Goal: Information Seeking & Learning: Understand process/instructions

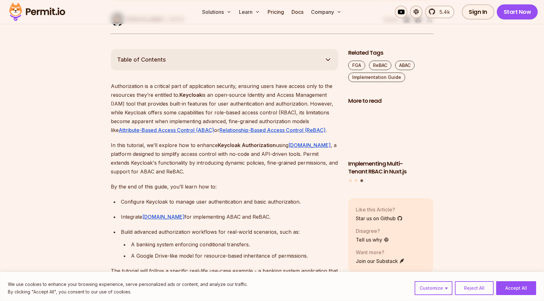
scroll to position [324, 0]
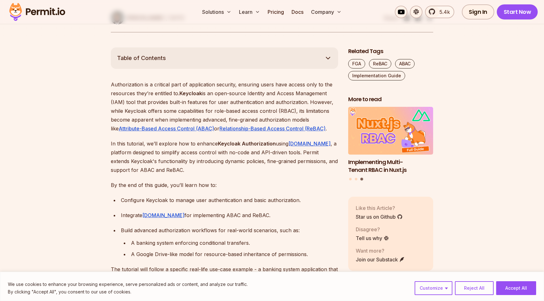
click at [204, 157] on p "In this tutorial, we’ll explore how to enhance Keycloak Authorization using [DO…" at bounding box center [224, 156] width 227 height 35
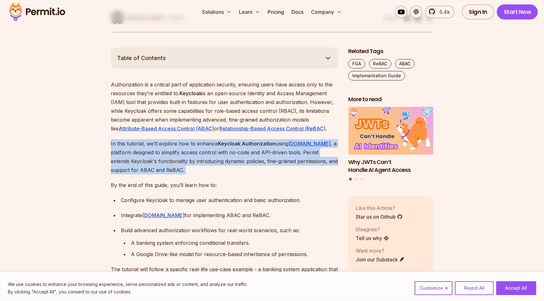
click at [199, 163] on p "In this tutorial, we’ll explore how to enhance Keycloak Authorization using [DO…" at bounding box center [224, 156] width 227 height 35
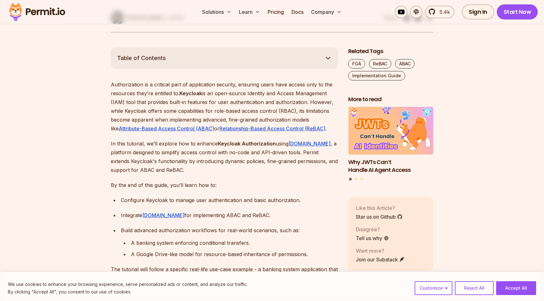
click at [256, 92] on p "Authorization is a critical part of application security, ensuring users have a…" at bounding box center [224, 106] width 227 height 53
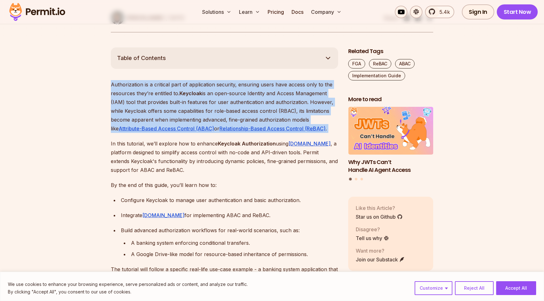
click at [207, 111] on p "Authorization is a critical part of application security, ensuring users have a…" at bounding box center [224, 106] width 227 height 53
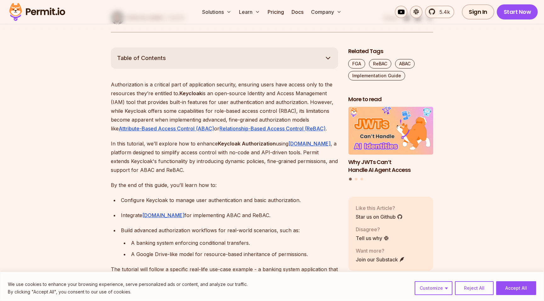
click at [207, 111] on p "Authorization is a critical part of application security, ensuring users have a…" at bounding box center [224, 106] width 227 height 53
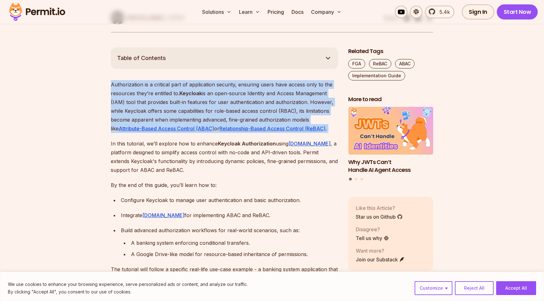
click at [218, 146] on strong "Keycloak Authorization" at bounding box center [247, 144] width 58 height 6
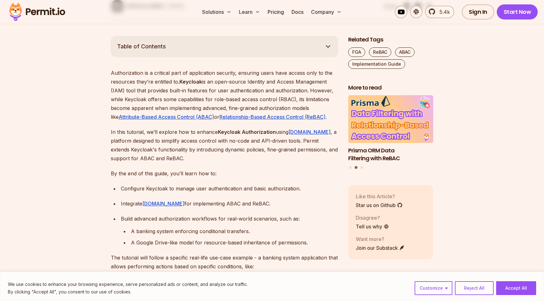
scroll to position [337, 0]
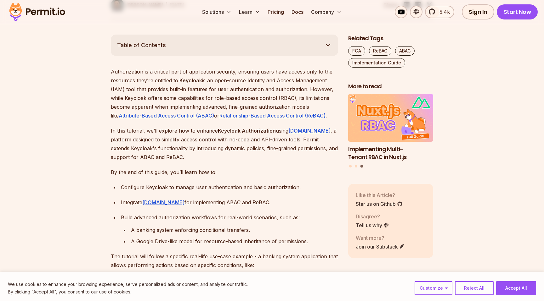
click at [226, 183] on div "Configure Keycloak to manage user authentication and basic authorization." at bounding box center [229, 187] width 217 height 9
click at [220, 199] on div "Integrate [DOMAIN_NAME] for implementing ABAC and ReBAC." at bounding box center [229, 202] width 217 height 9
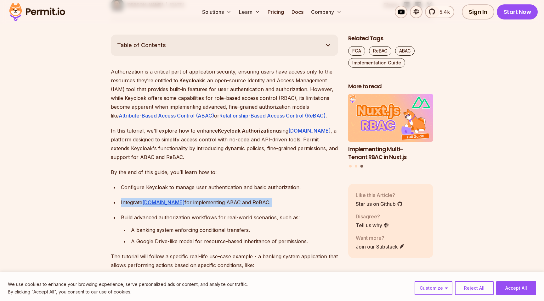
click at [215, 218] on div "Build advanced authorization workflows for real-world scenarios, such as:" at bounding box center [229, 217] width 217 height 9
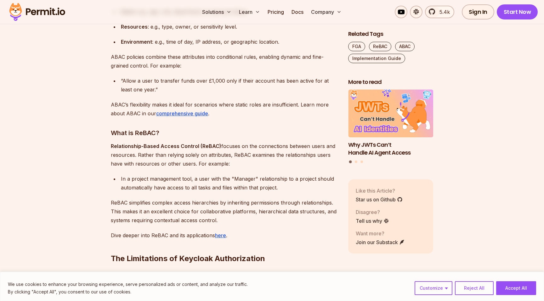
scroll to position [834, 0]
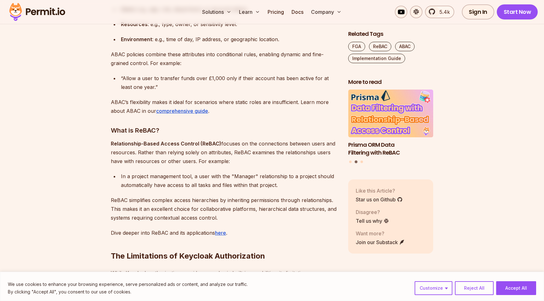
click at [266, 80] on div "“Allow a user to transfer funds over £1,000 only if their account has been acti…" at bounding box center [229, 83] width 217 height 18
click at [254, 86] on div "“Allow a user to transfer funds over £1,000 only if their account has been acti…" at bounding box center [229, 83] width 217 height 18
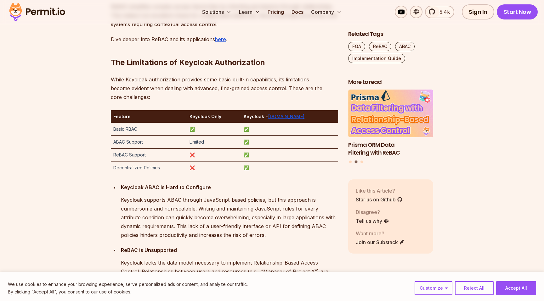
scroll to position [1027, 0]
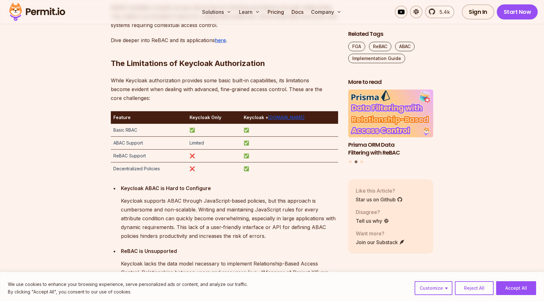
click at [244, 201] on p "Keycloak supports ABAC through JavaScript-based policies, but this approach is …" at bounding box center [229, 219] width 217 height 44
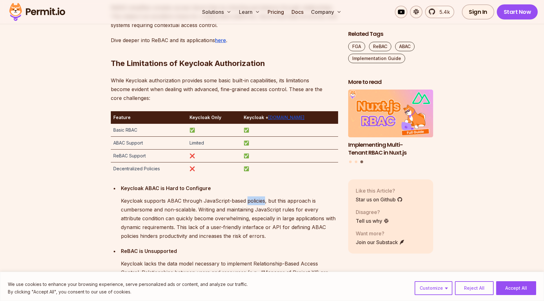
click at [244, 201] on p "Keycloak supports ABAC through JavaScript-based policies, but this approach is …" at bounding box center [229, 219] width 217 height 44
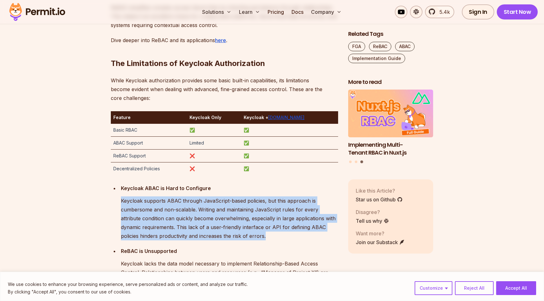
click at [242, 210] on p "Keycloak supports ABAC through JavaScript-based policies, but this approach is …" at bounding box center [229, 219] width 217 height 44
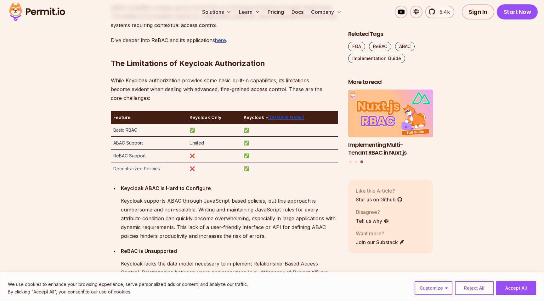
click at [242, 210] on p "Keycloak supports ABAC through JavaScript-based policies, but this approach is …" at bounding box center [229, 219] width 217 height 44
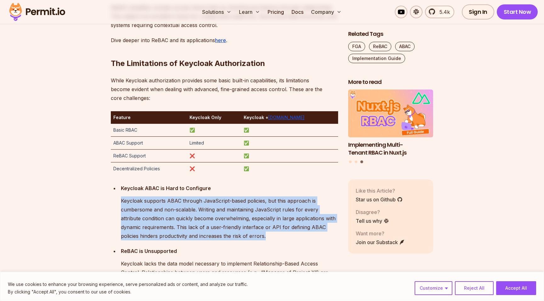
click at [285, 217] on p "Keycloak supports ABAC through JavaScript-based policies, but this approach is …" at bounding box center [229, 219] width 217 height 44
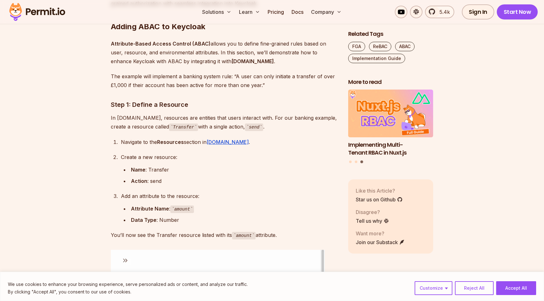
scroll to position [1432, 0]
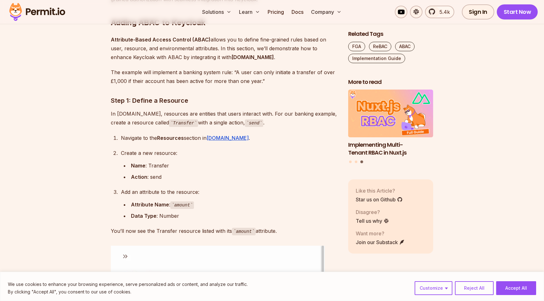
click at [205, 110] on p "In [DOMAIN_NAME], resources are entities that users interact with. For our bank…" at bounding box center [224, 118] width 227 height 18
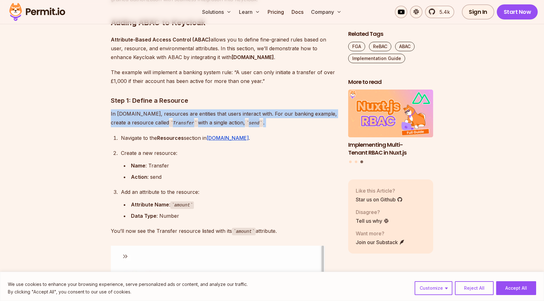
click at [273, 109] on p "In [DOMAIN_NAME], resources are entities that users interact with. For our bank…" at bounding box center [224, 118] width 227 height 18
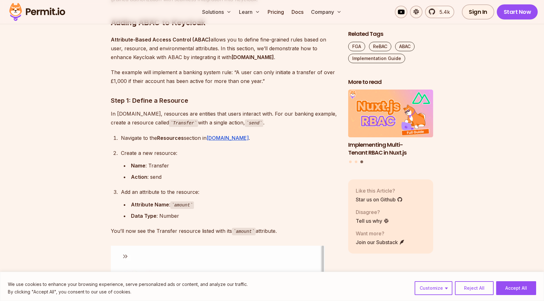
click at [273, 109] on p "In [DOMAIN_NAME], resources are entities that users interact with. For our bank…" at bounding box center [224, 118] width 227 height 18
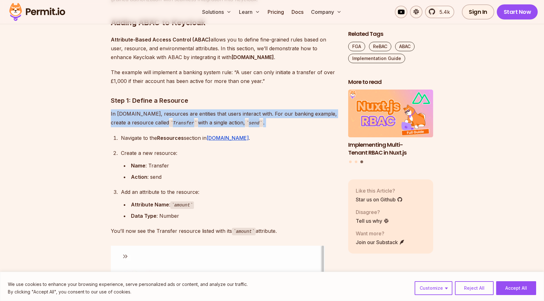
click at [302, 134] on div "Navigate to the Resources section in [DOMAIN_NAME] ." at bounding box center [229, 138] width 217 height 9
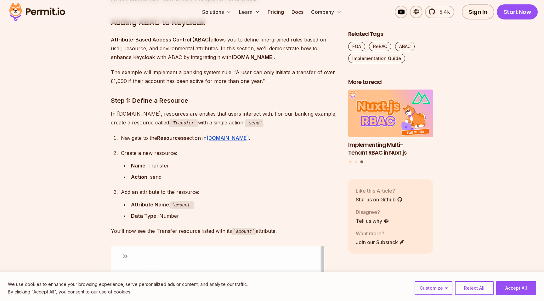
click at [266, 116] on p "In [DOMAIN_NAME], resources are entities that users interact with. For our bank…" at bounding box center [224, 118] width 227 height 18
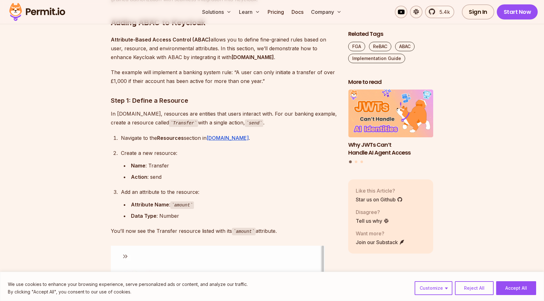
click at [266, 116] on p "In [DOMAIN_NAME], resources are entities that users interact with. For our bank…" at bounding box center [224, 118] width 227 height 18
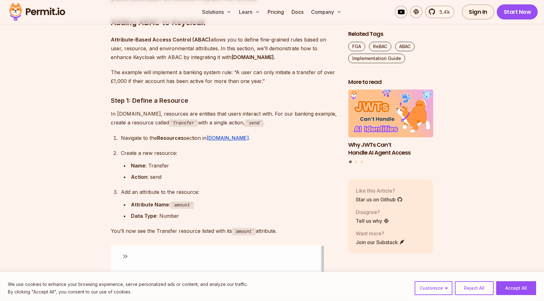
click at [169, 136] on ol "Navigate to the Resources section in [DOMAIN_NAME] . Create a new resource: Nam…" at bounding box center [224, 177] width 227 height 87
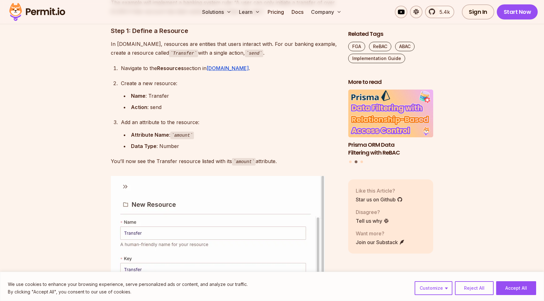
scroll to position [1502, 0]
click at [194, 91] on ul "Name : Transfer Action : send" at bounding box center [229, 101] width 217 height 20
click at [186, 118] on div "Add an attribute to the resource:" at bounding box center [229, 122] width 217 height 9
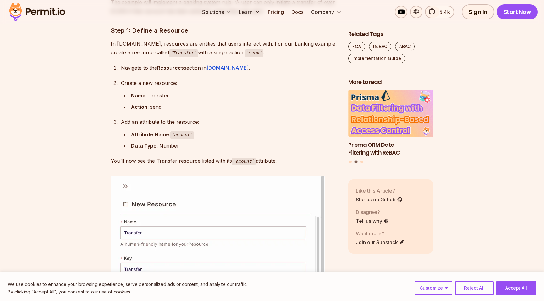
click at [186, 118] on div "Add an attribute to the resource:" at bounding box center [229, 122] width 217 height 9
click at [209, 130] on div "Attribute Name : amount" at bounding box center [234, 134] width 207 height 9
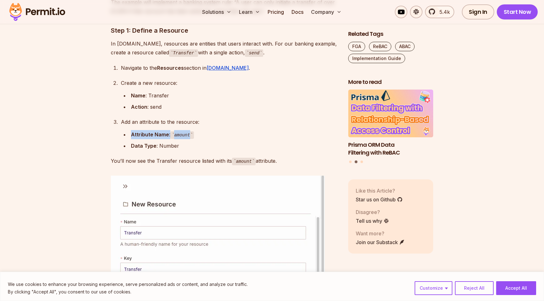
click at [215, 131] on ul "Attribute Name : amount Data Type : Number" at bounding box center [229, 140] width 217 height 20
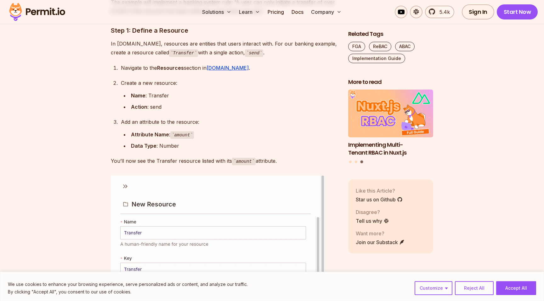
click at [204, 142] on div "Data Type : Number" at bounding box center [234, 146] width 207 height 9
click at [225, 142] on div "Data Type : Number" at bounding box center [234, 146] width 207 height 9
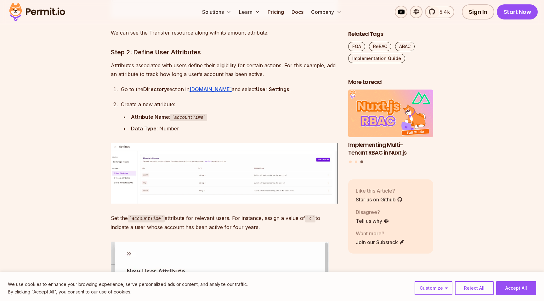
scroll to position [1998, 0]
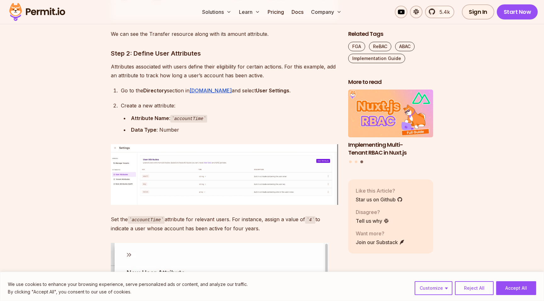
click at [141, 115] on strong "Attribute Name" at bounding box center [150, 118] width 38 height 6
click at [181, 126] on div "Data Type : Number" at bounding box center [234, 130] width 207 height 9
click at [236, 177] on img at bounding box center [224, 174] width 227 height 61
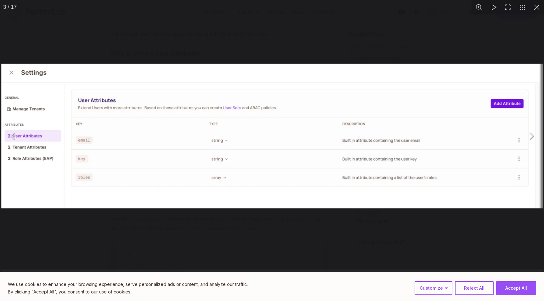
click at [234, 242] on div "You can close this modal content with the ESC key" at bounding box center [272, 136] width 544 height 272
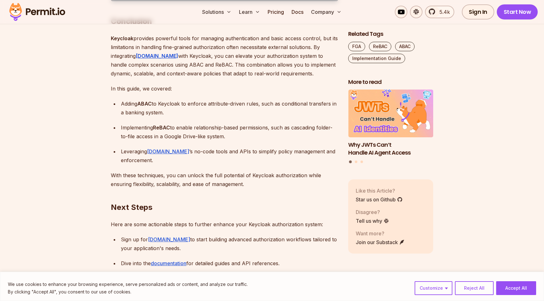
scroll to position [5919, 0]
